Goal: Task Accomplishment & Management: Use online tool/utility

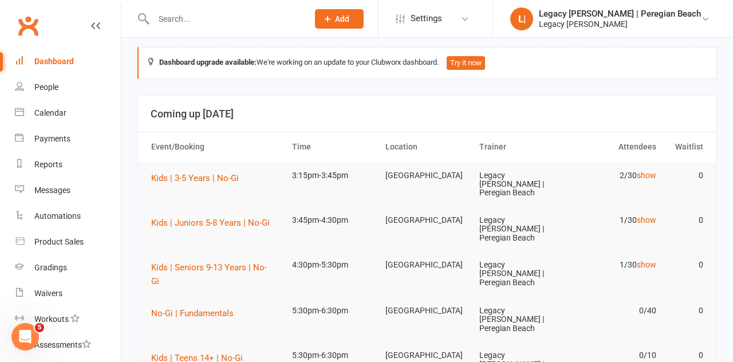
scroll to position [9, 0]
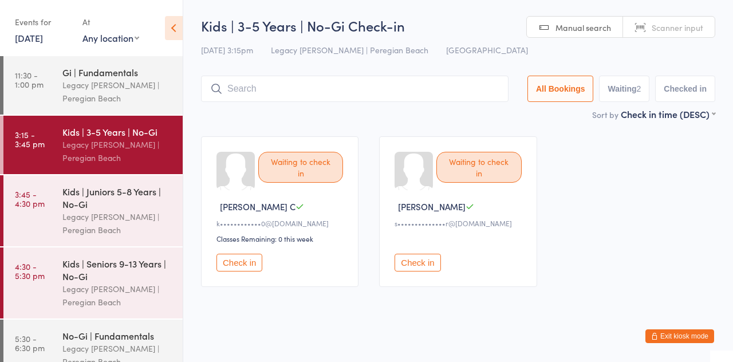
click at [233, 269] on button "Check in" at bounding box center [239, 263] width 46 height 18
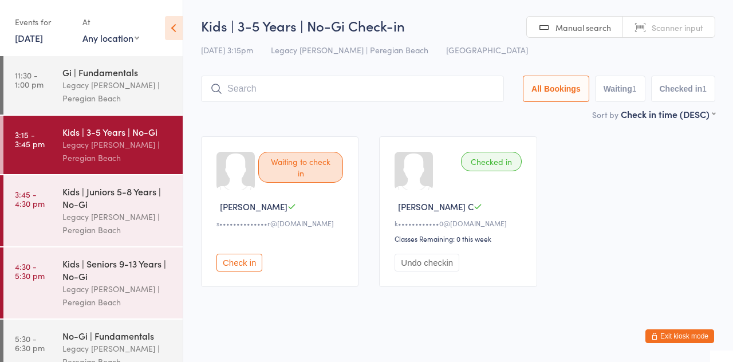
click at [252, 92] on input "search" at bounding box center [352, 89] width 303 height 26
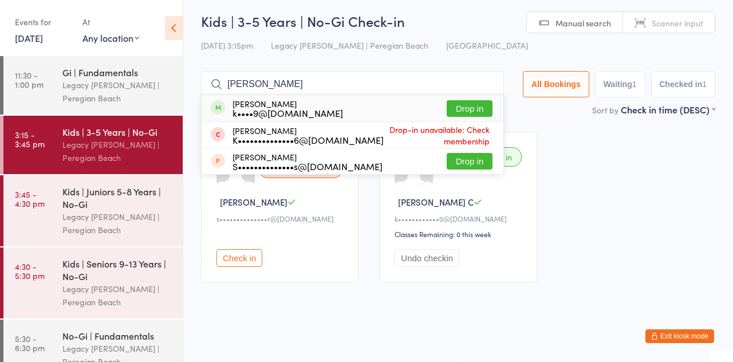
type input "Sophia gillow"
click at [271, 110] on div "k••••9@live.co.uk" at bounding box center [288, 112] width 111 height 9
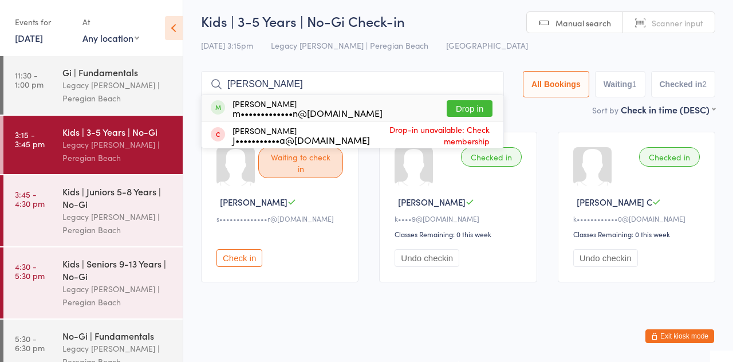
type input "Noah th"
click at [377, 106] on div "Noah Thompson m•••••••••••••n@gmail.com Drop in" at bounding box center [353, 108] width 302 height 26
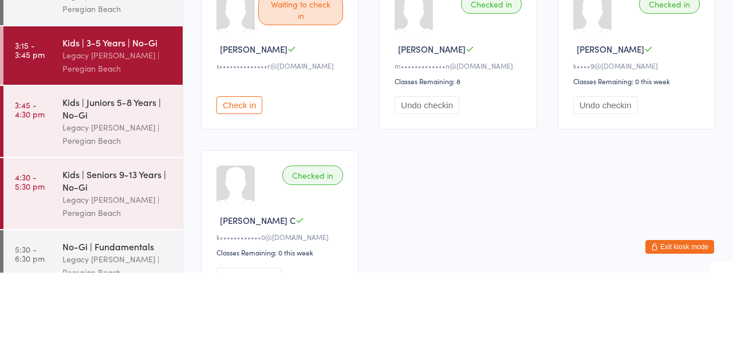
scroll to position [68, 0]
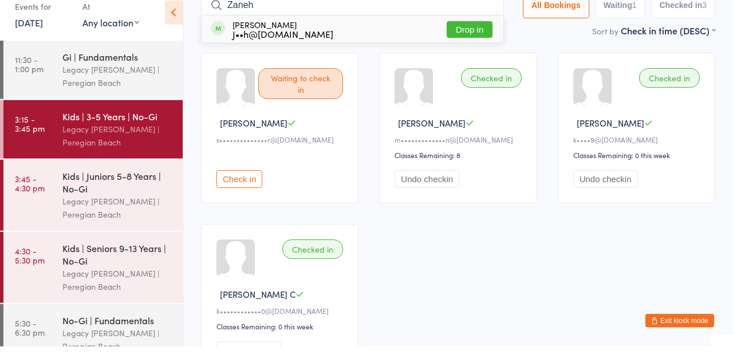
type input "Zaneh"
click at [472, 50] on button "Drop in" at bounding box center [470, 45] width 46 height 17
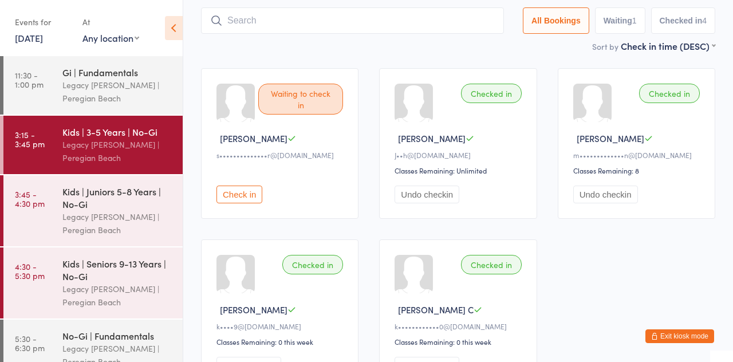
click at [135, 207] on div "Kids | Juniors 5-8 Years | No-Gi" at bounding box center [117, 197] width 111 height 25
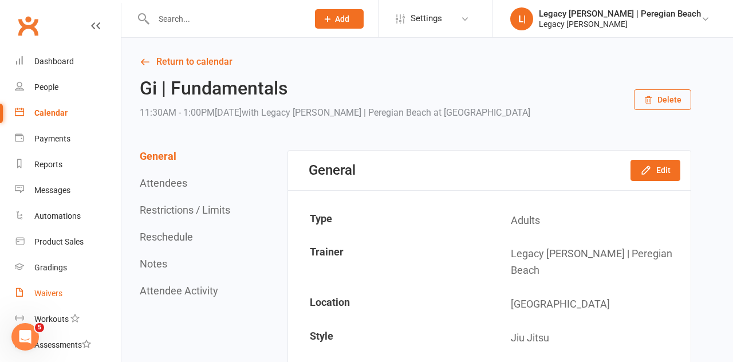
click at [49, 296] on div "Waivers" at bounding box center [48, 293] width 28 height 9
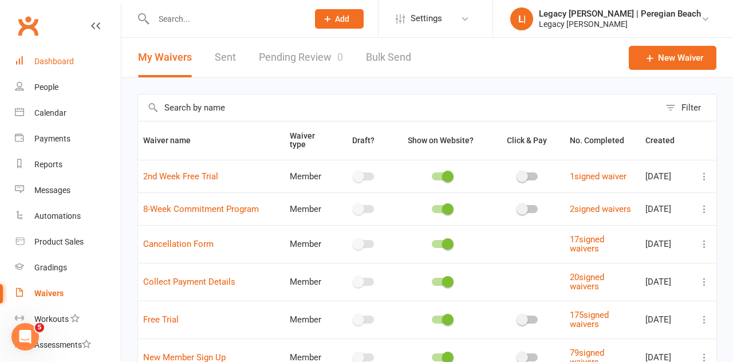
click at [66, 66] on link "Dashboard" at bounding box center [68, 62] width 106 height 26
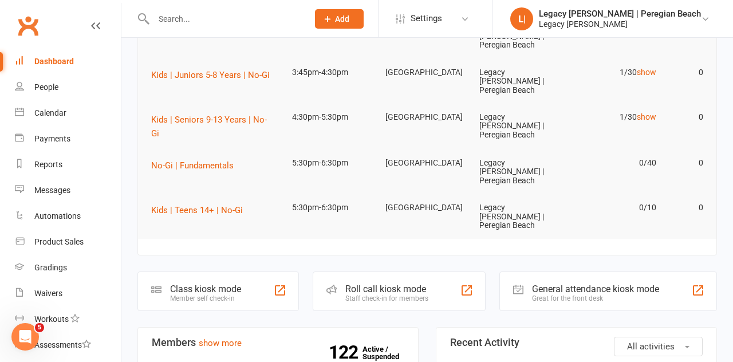
scroll to position [159, 0]
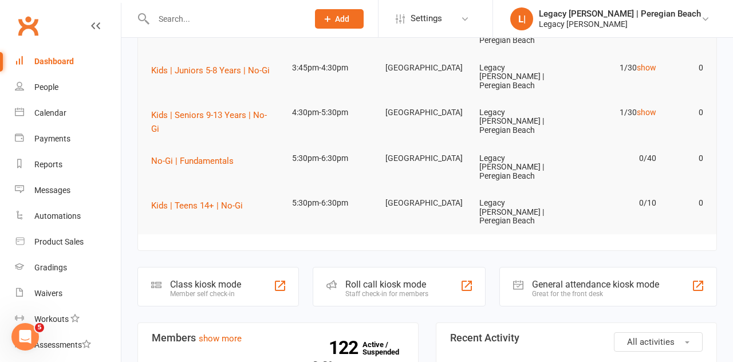
click at [228, 279] on div "Class kiosk mode" at bounding box center [205, 284] width 71 height 11
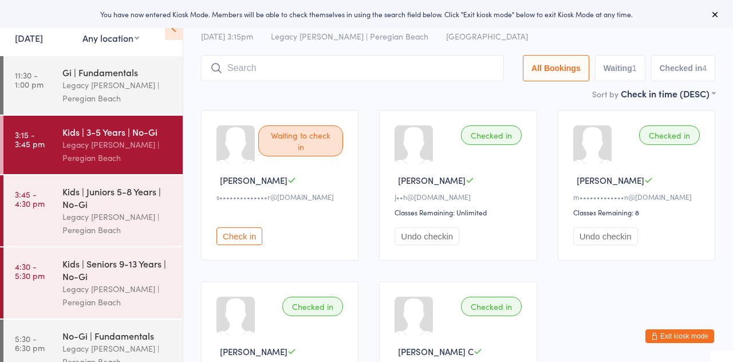
scroll to position [63, 0]
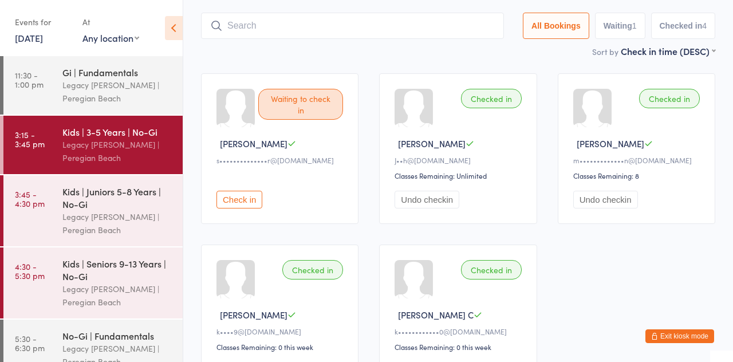
click at [120, 199] on div "Kids | Juniors 5-8 Years | No-Gi" at bounding box center [117, 197] width 111 height 25
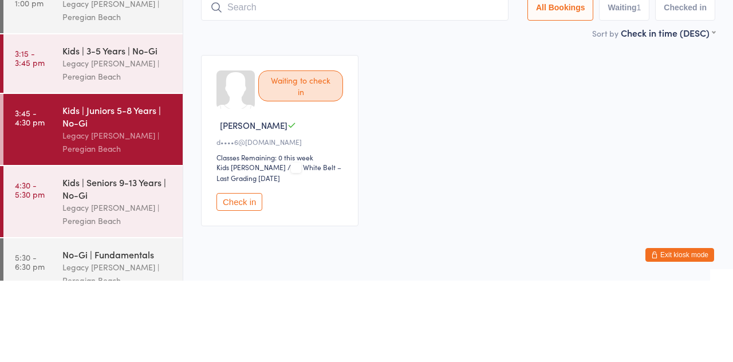
click at [126, 148] on div "Legacy [PERSON_NAME] | Peregian Beach" at bounding box center [117, 151] width 111 height 26
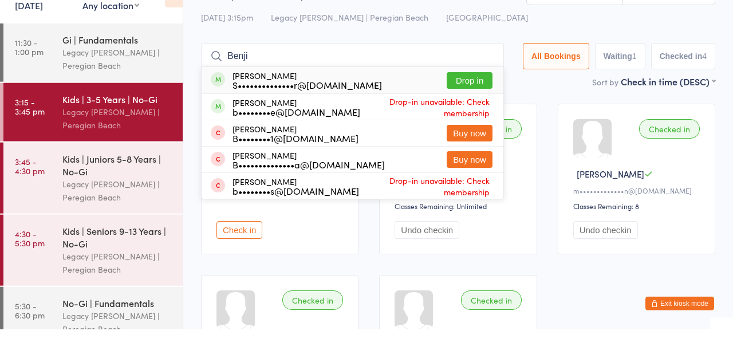
type input "Benji"
click at [480, 119] on button "Drop in" at bounding box center [470, 113] width 46 height 17
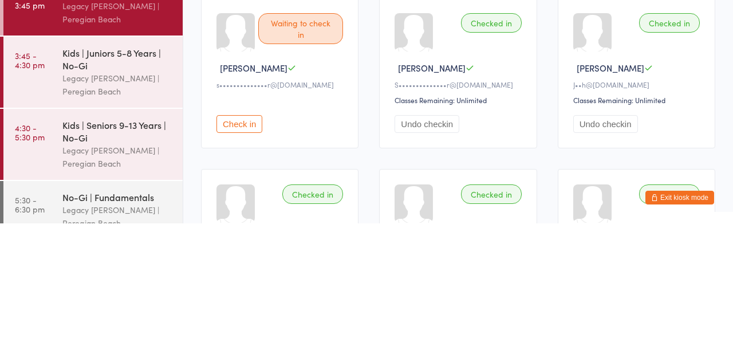
click at [127, 217] on div "Legacy [PERSON_NAME] | Peregian Beach" at bounding box center [117, 223] width 111 height 26
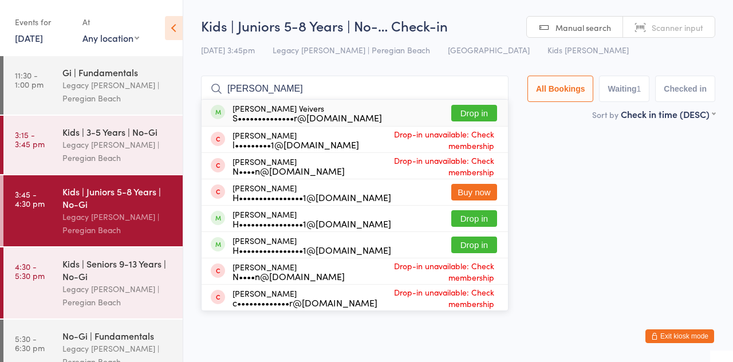
type input "Carter"
click at [490, 117] on button "Drop in" at bounding box center [474, 113] width 46 height 17
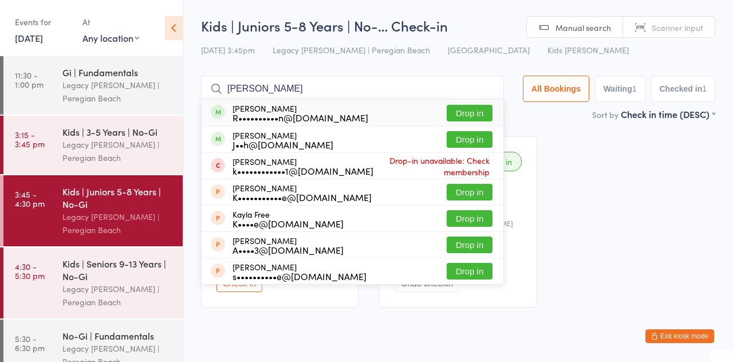
type input "Kai"
click at [470, 120] on button "Drop in" at bounding box center [470, 113] width 46 height 17
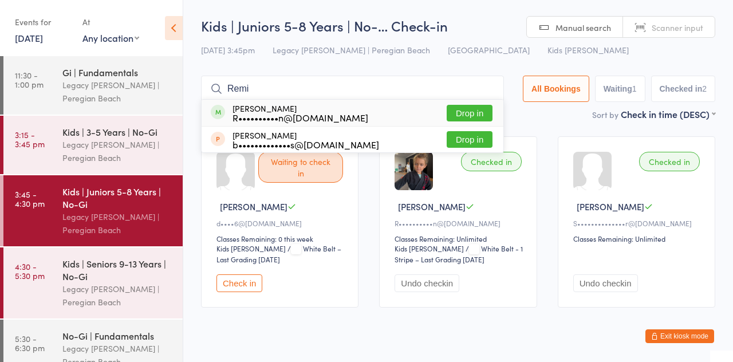
type input "Remi"
click at [485, 116] on button "Drop in" at bounding box center [470, 113] width 46 height 17
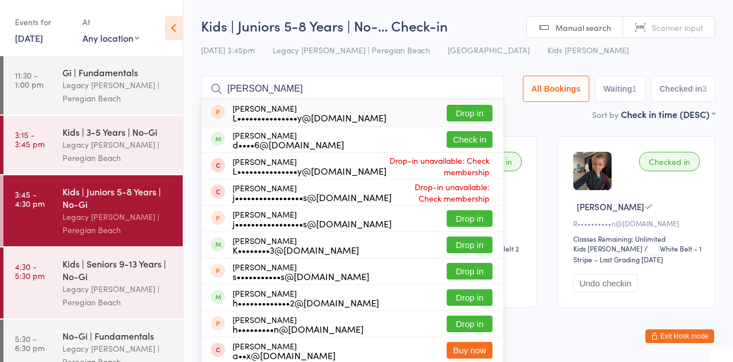
type input "Harrison"
click at [480, 145] on button "Check in" at bounding box center [470, 139] width 46 height 17
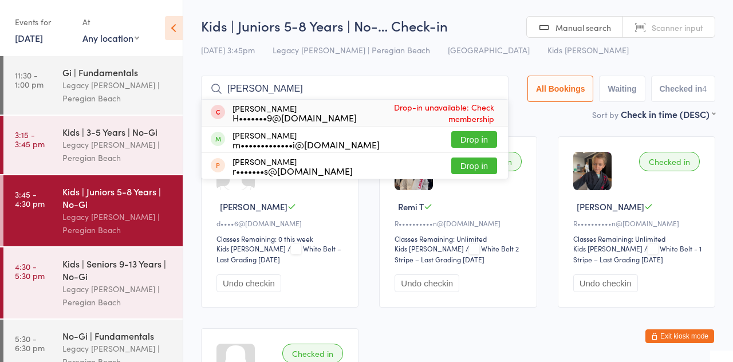
type input "Lennox"
click at [491, 142] on button "Drop in" at bounding box center [474, 139] width 46 height 17
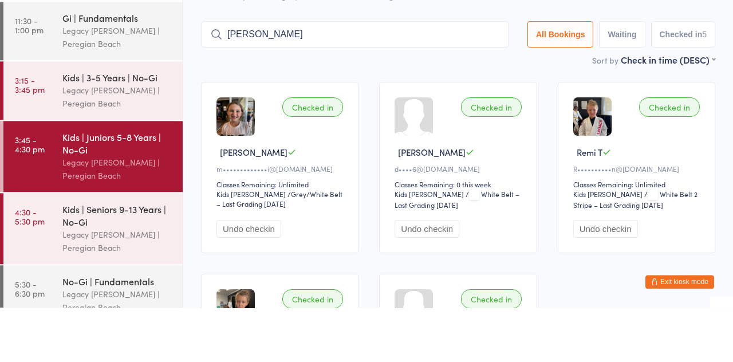
type input "Hudson"
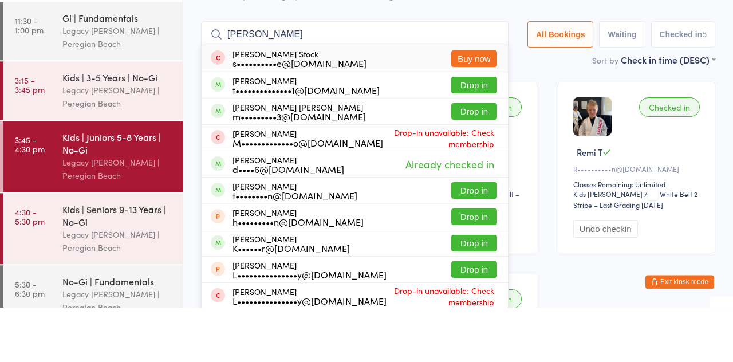
click at [490, 144] on button "Drop in" at bounding box center [474, 139] width 46 height 17
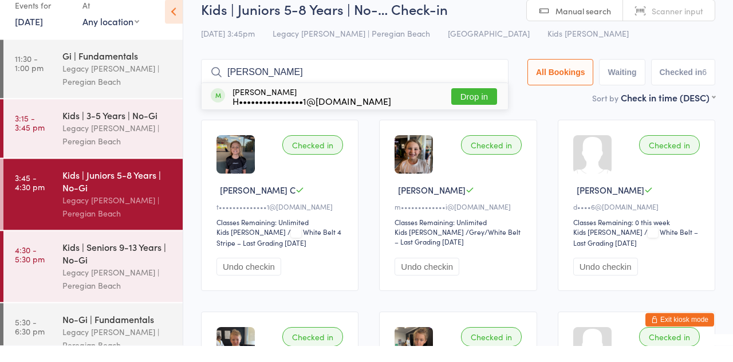
type input "Lakyn carr"
click at [285, 117] on div "H••••••••••••••••1@hotmail.com" at bounding box center [312, 117] width 159 height 9
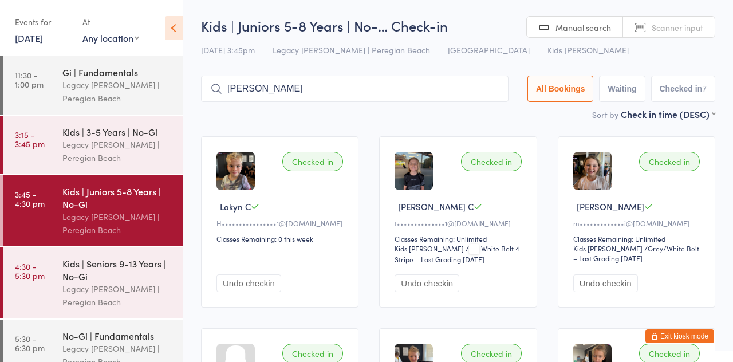
type input "Taylor"
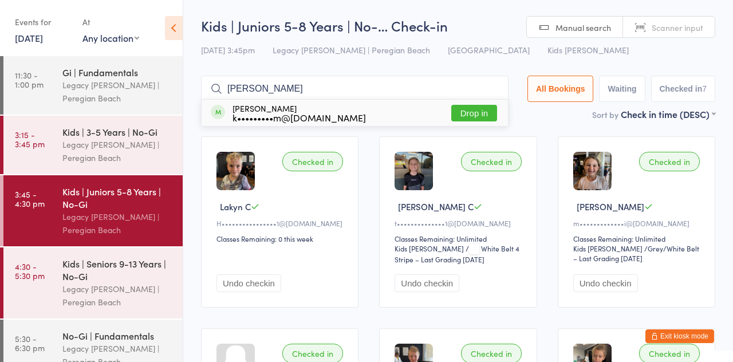
click at [481, 117] on button "Drop in" at bounding box center [474, 113] width 46 height 17
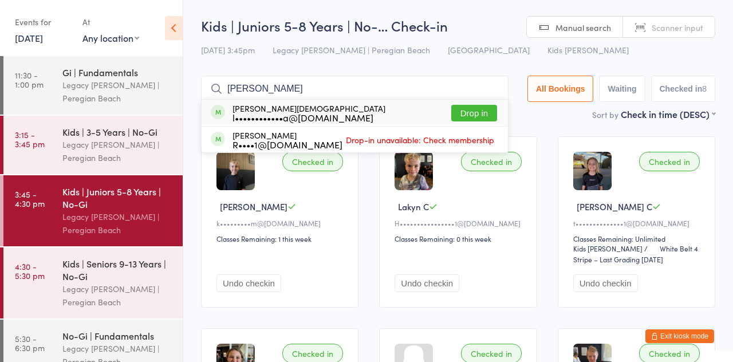
type input "Romeo"
click at [497, 113] on button "Drop in" at bounding box center [474, 113] width 46 height 17
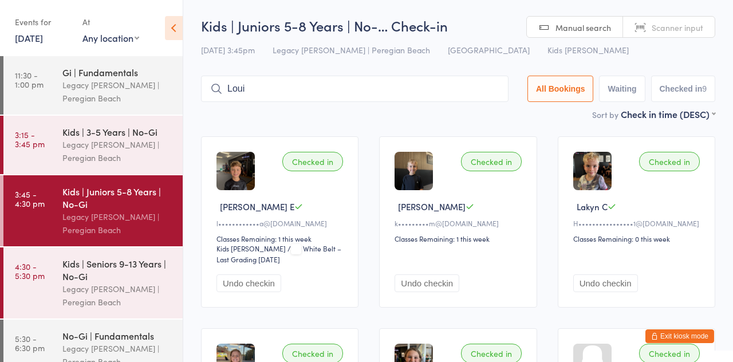
type input "Louis"
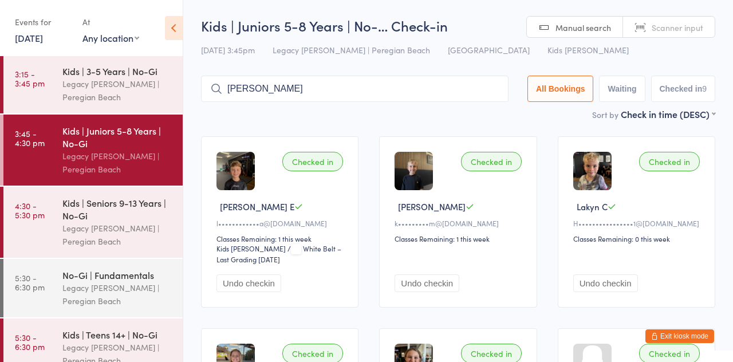
scroll to position [64, 0]
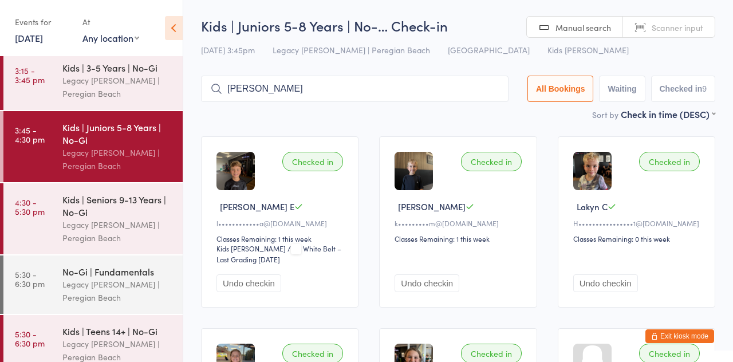
click at [103, 137] on div "Kids | Juniors 5-8 Years | No-Gi" at bounding box center [117, 133] width 111 height 25
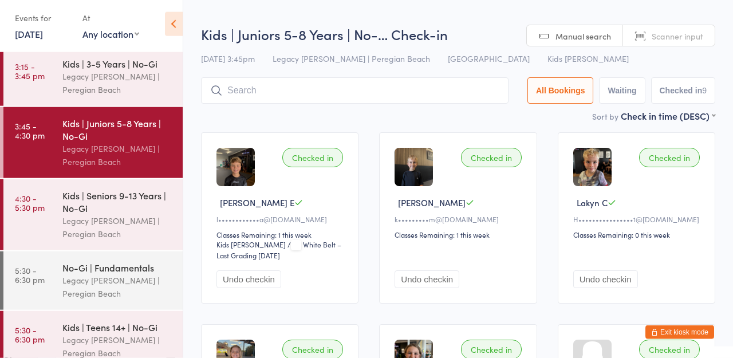
click at [234, 90] on input "search" at bounding box center [355, 94] width 308 height 26
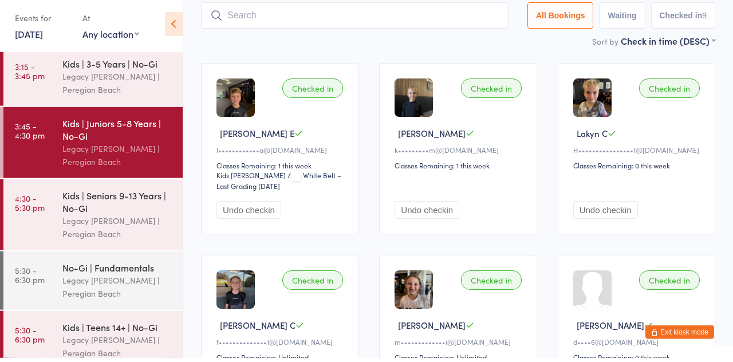
scroll to position [76, 0]
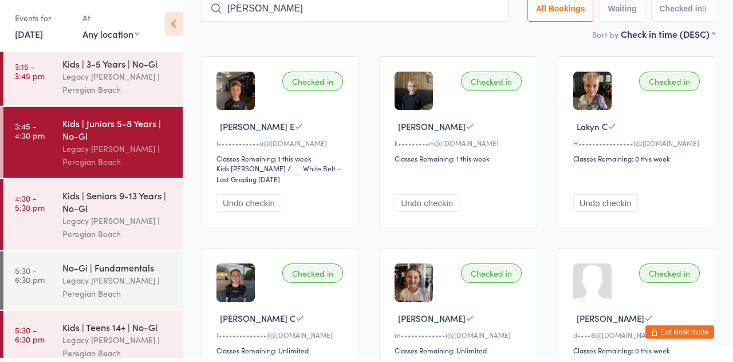
type input "Loui"
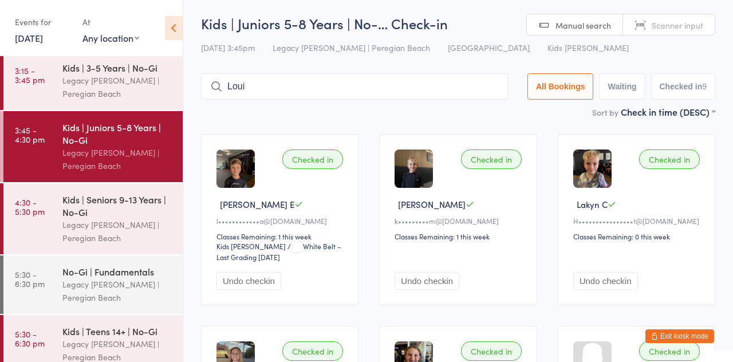
scroll to position [0, 0]
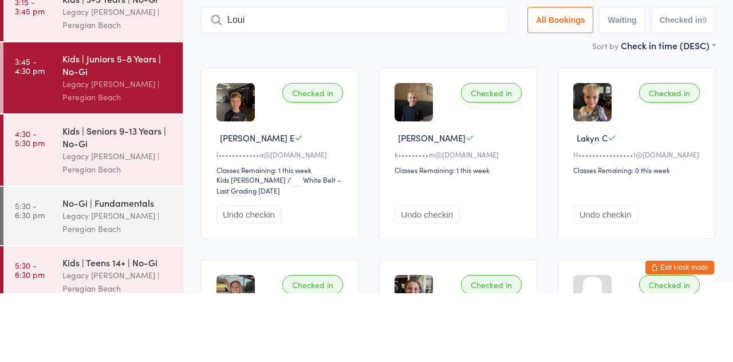
click at [99, 156] on div "Legacy [PERSON_NAME] | Peregian Beach" at bounding box center [117, 159] width 111 height 26
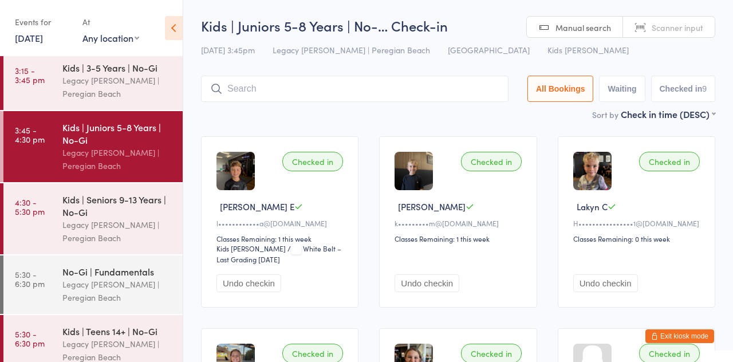
scroll to position [77, 0]
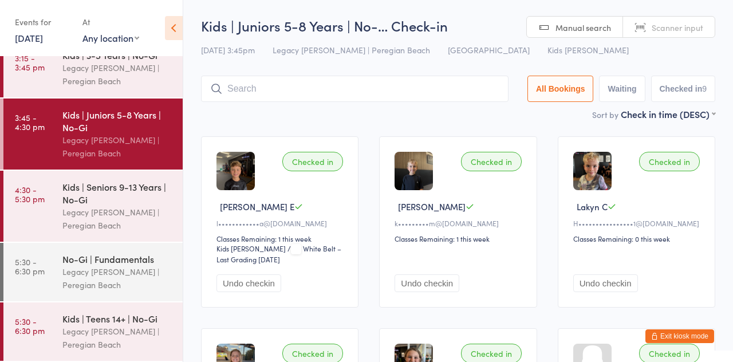
click at [54, 124] on link "3:45 - 4:30 pm Kids | Juniors 5-8 Years | No-Gi Legacy Jiu Jitsu | Peregian Bea…" at bounding box center [92, 134] width 179 height 71
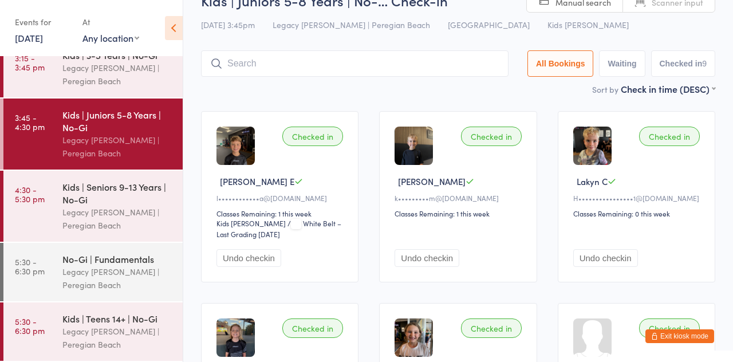
scroll to position [0, 0]
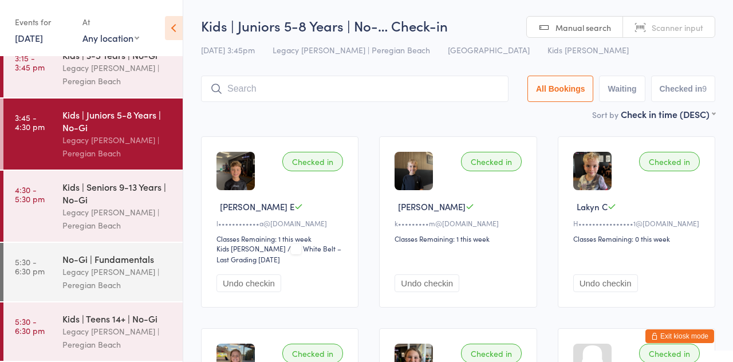
click at [310, 88] on input "search" at bounding box center [355, 89] width 308 height 26
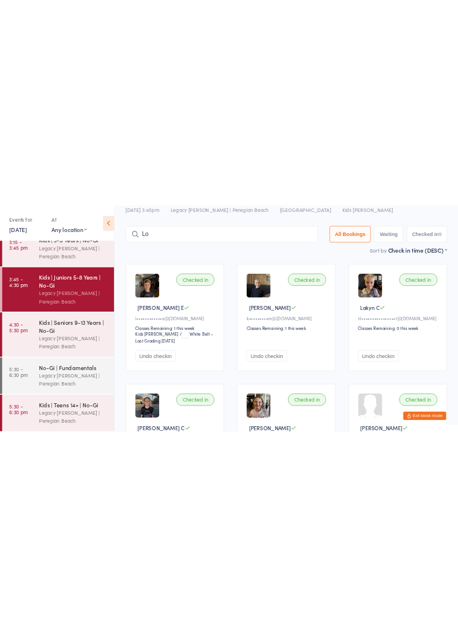
scroll to position [15, 0]
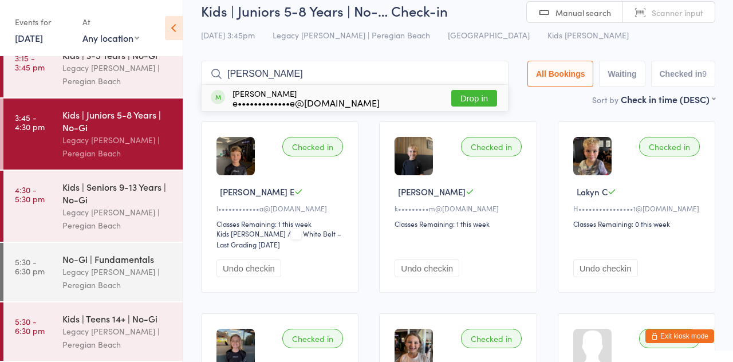
type input "Louis"
click at [493, 104] on button "Drop in" at bounding box center [474, 98] width 46 height 17
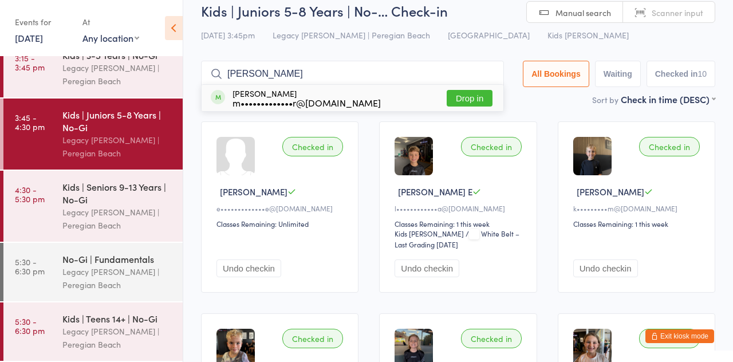
type input "Alistair"
click at [342, 101] on div "m•••••••••••••r@gmail.com" at bounding box center [307, 102] width 148 height 9
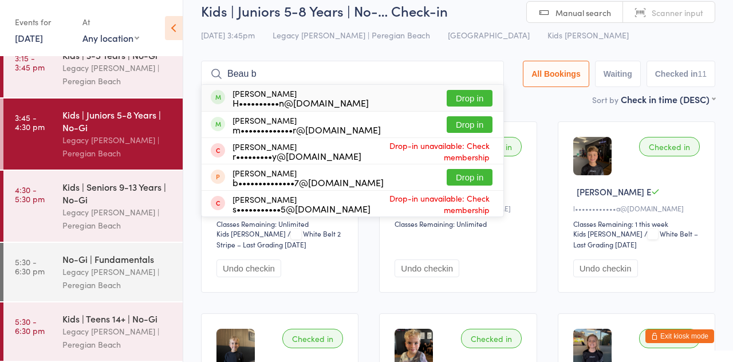
type input "Beau b"
click at [350, 132] on div "m•••••••••••••r@gmail.com" at bounding box center [307, 129] width 148 height 9
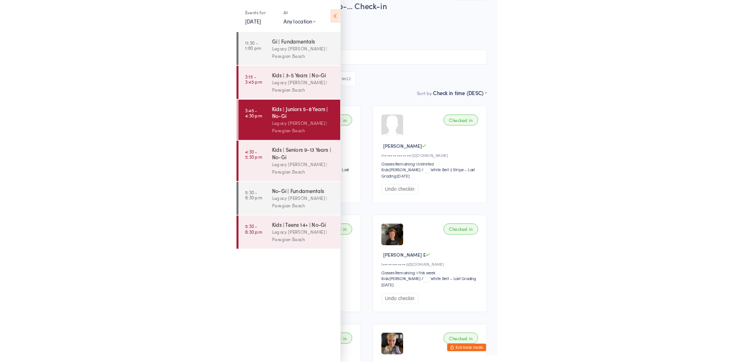
scroll to position [8, 0]
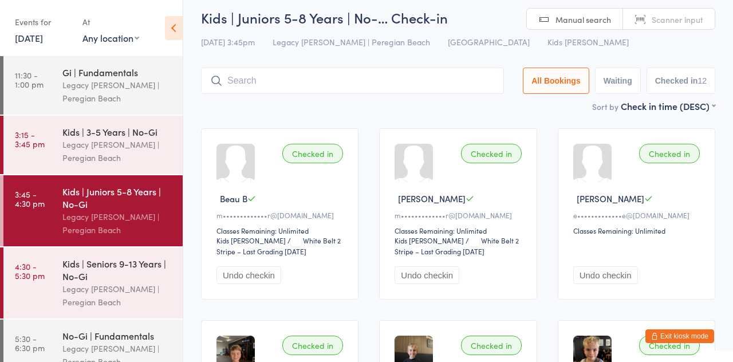
click at [322, 84] on input "search" at bounding box center [352, 81] width 303 height 26
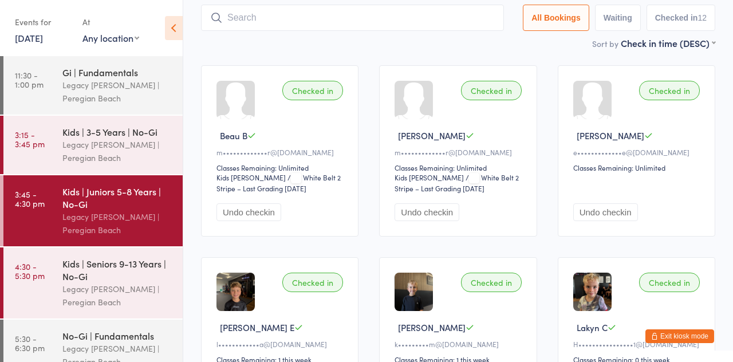
scroll to position [76, 0]
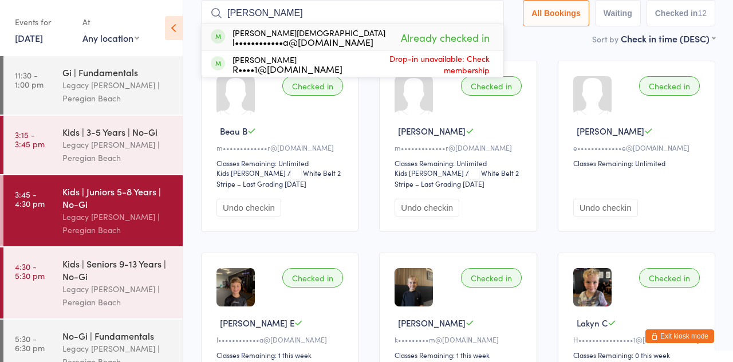
type input "Romeo"
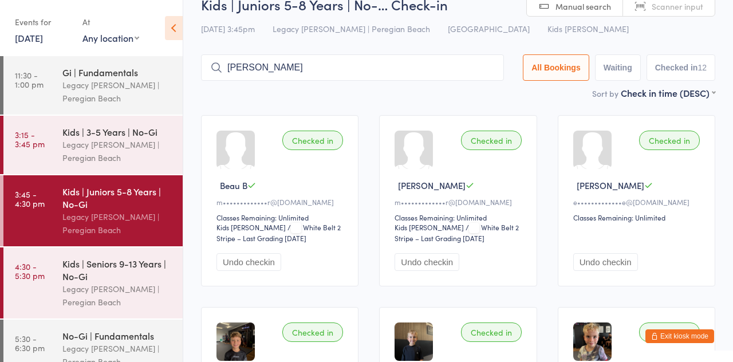
scroll to position [0, 0]
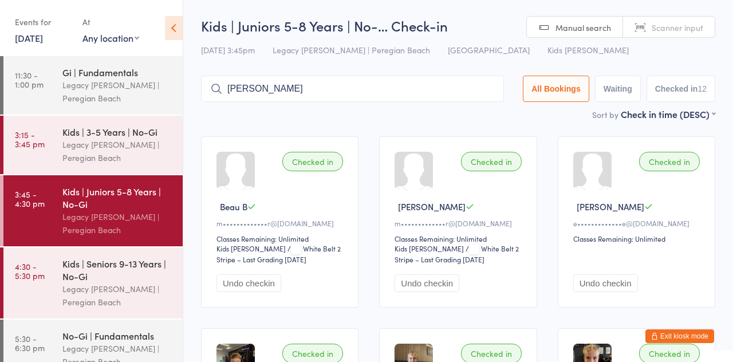
click at [122, 286] on div "Legacy [PERSON_NAME] | Peregian Beach" at bounding box center [117, 295] width 111 height 26
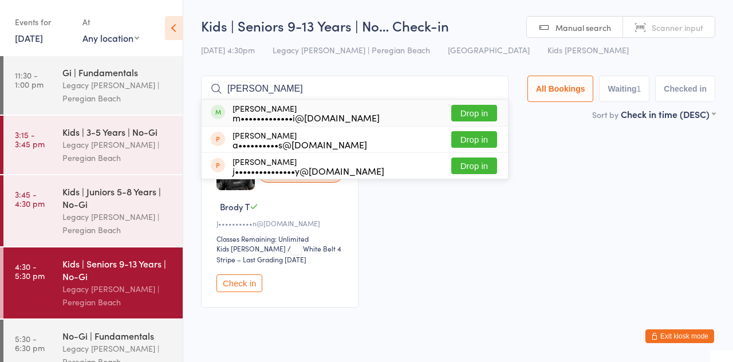
type input "Arley"
click at [487, 119] on button "Drop in" at bounding box center [474, 113] width 46 height 17
